Goal: Task Accomplishment & Management: Manage account settings

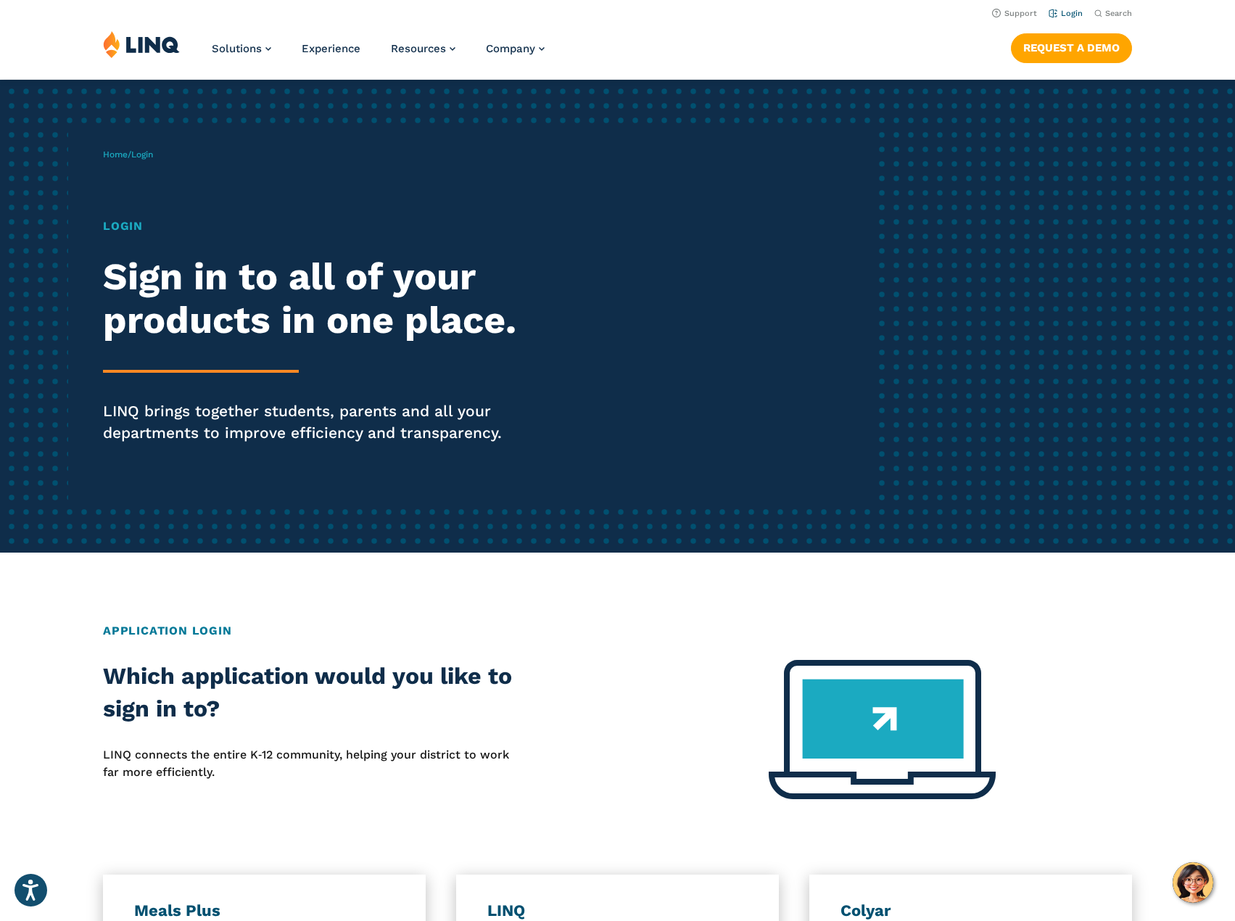
click at [1076, 14] on link "Login" at bounding box center [1065, 13] width 34 height 9
click at [1061, 14] on link "Login" at bounding box center [1065, 13] width 34 height 9
